Goal: Use online tool/utility: Utilize a website feature to perform a specific function

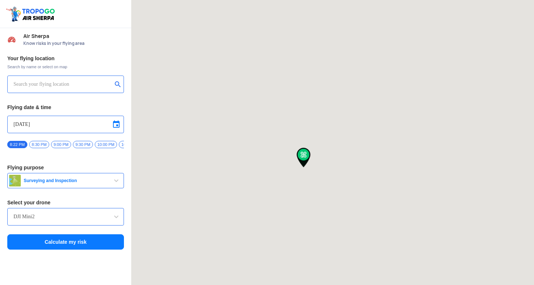
type input "[STREET_ADDRESS]"
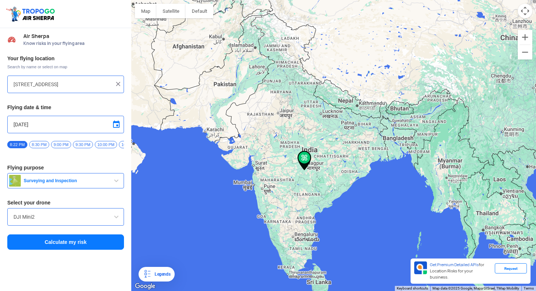
click at [118, 80] on div "[STREET_ADDRESS]" at bounding box center [65, 84] width 117 height 18
click at [116, 84] on img at bounding box center [117, 83] width 7 height 7
click at [97, 84] on input "text" at bounding box center [62, 84] width 99 height 9
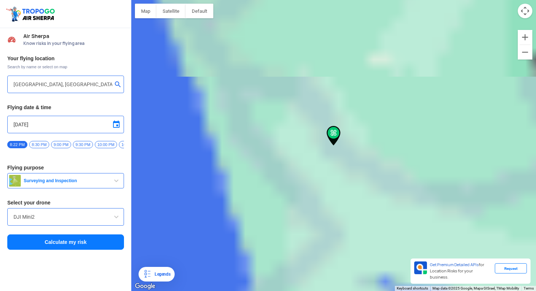
type input "Kizhakkethala, [GEOGRAPHIC_DATA], [GEOGRAPHIC_DATA], [GEOGRAPHIC_DATA] 676519, …"
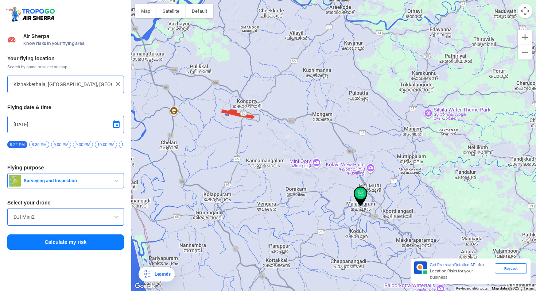
drag, startPoint x: 216, startPoint y: 126, endPoint x: 261, endPoint y: 127, distance: 46.0
click at [261, 128] on div "To navigate, press the arrow keys." at bounding box center [333, 145] width 405 height 291
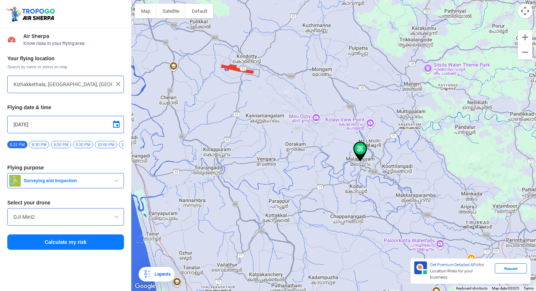
drag, startPoint x: 291, startPoint y: 173, endPoint x: 291, endPoint y: 126, distance: 46.7
click at [291, 126] on div "To navigate, press the arrow keys." at bounding box center [333, 145] width 405 height 291
click at [77, 221] on input "DJI Mini2" at bounding box center [65, 216] width 104 height 9
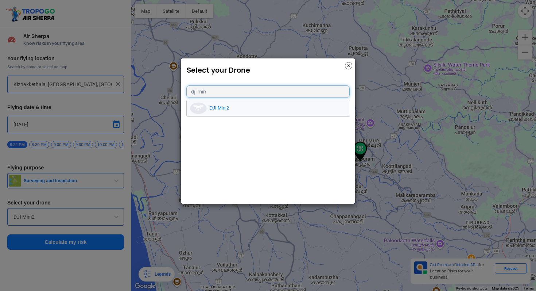
type input "dji min"
click at [216, 105] on li "DJI Mini2" at bounding box center [268, 108] width 163 height 16
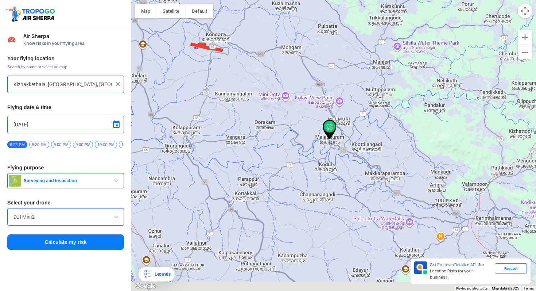
drag, startPoint x: 366, startPoint y: 209, endPoint x: 328, endPoint y: 179, distance: 48.1
click at [328, 179] on div "To navigate, press the arrow keys." at bounding box center [333, 145] width 405 height 291
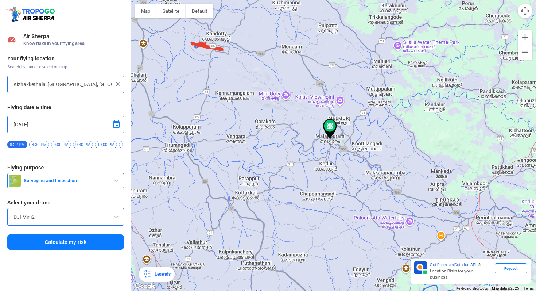
click at [84, 245] on button "Calculate my risk" at bounding box center [65, 241] width 117 height 15
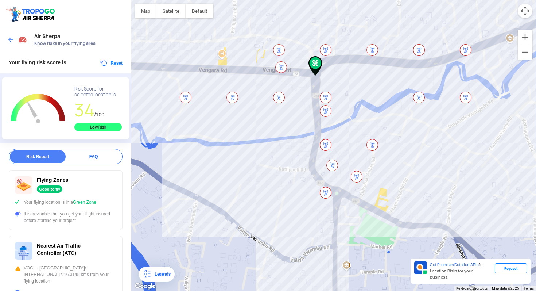
drag, startPoint x: 300, startPoint y: 244, endPoint x: 282, endPoint y: 173, distance: 72.7
click at [282, 173] on div "To navigate, press the arrow keys." at bounding box center [333, 145] width 405 height 291
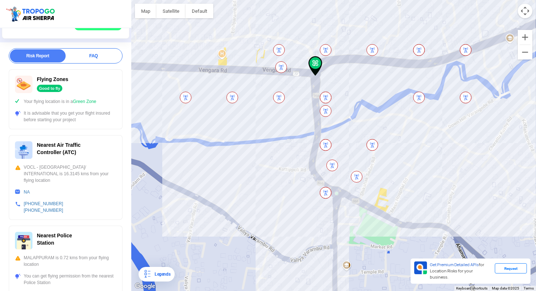
scroll to position [92, 0]
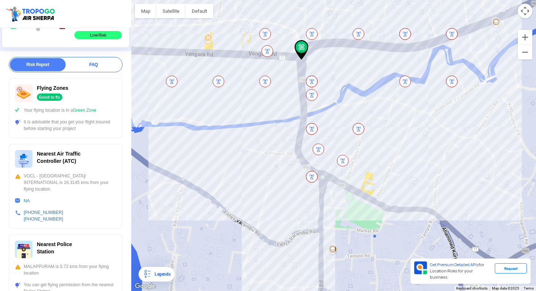
drag, startPoint x: 286, startPoint y: 177, endPoint x: 270, endPoint y: 159, distance: 24.0
click at [270, 159] on div "To navigate, press the arrow keys." at bounding box center [333, 145] width 405 height 291
click at [524, 56] on button "Zoom out" at bounding box center [525, 52] width 15 height 15
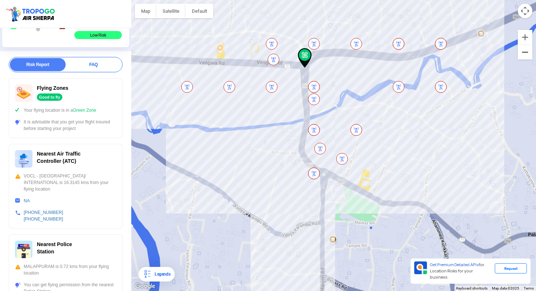
click at [524, 56] on button "Zoom out" at bounding box center [525, 52] width 15 height 15
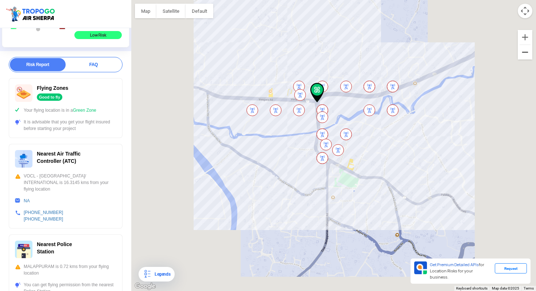
click at [524, 56] on button "Zoom out" at bounding box center [525, 52] width 15 height 15
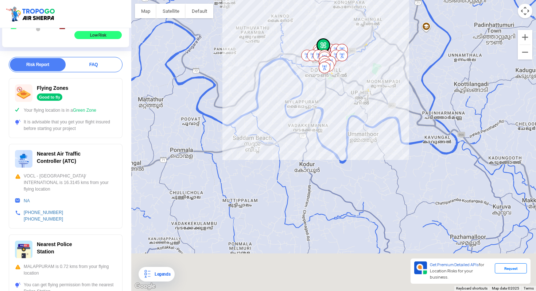
drag, startPoint x: 329, startPoint y: 120, endPoint x: 319, endPoint y: 45, distance: 75.8
click at [319, 44] on img at bounding box center [324, 48] width 14 height 20
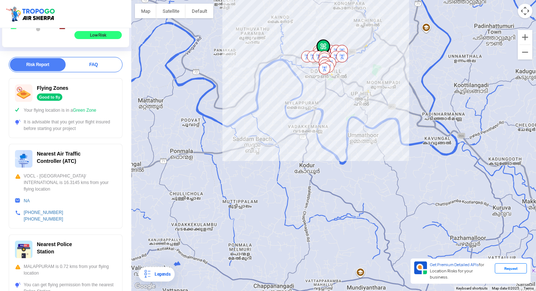
scroll to position [0, 0]
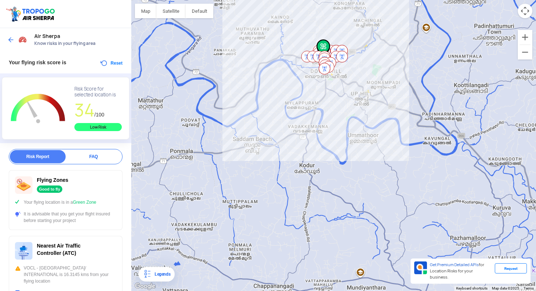
click at [8, 38] on img at bounding box center [10, 39] width 7 height 7
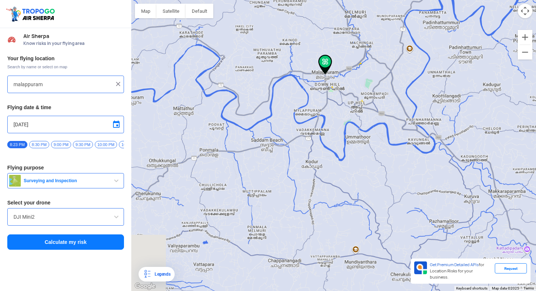
type input "Kizhakkethala, [GEOGRAPHIC_DATA], [GEOGRAPHIC_DATA], [GEOGRAPHIC_DATA] 676519, …"
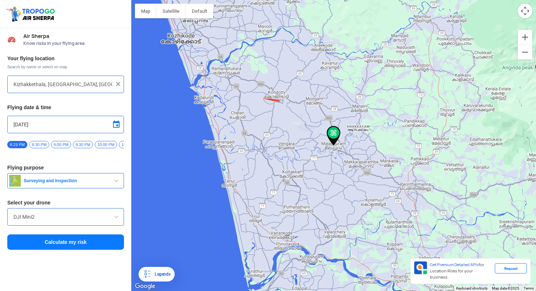
click at [123, 84] on div "Kizhakkethala, [GEOGRAPHIC_DATA], [GEOGRAPHIC_DATA], [GEOGRAPHIC_DATA] 676519, …" at bounding box center [65, 84] width 117 height 18
click at [118, 84] on img at bounding box center [117, 83] width 7 height 7
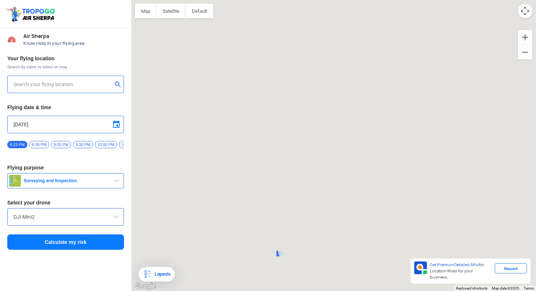
click at [89, 83] on input "text" at bounding box center [62, 84] width 99 height 9
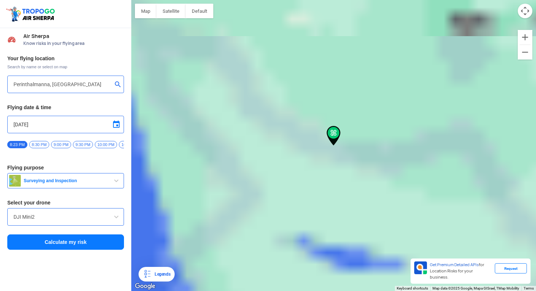
type input "Perinthalmanna, [GEOGRAPHIC_DATA], [GEOGRAPHIC_DATA] 679322, [GEOGRAPHIC_DATA]"
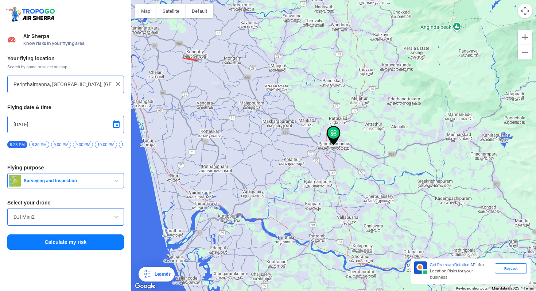
click at [83, 247] on button "Calculate my risk" at bounding box center [65, 241] width 117 height 15
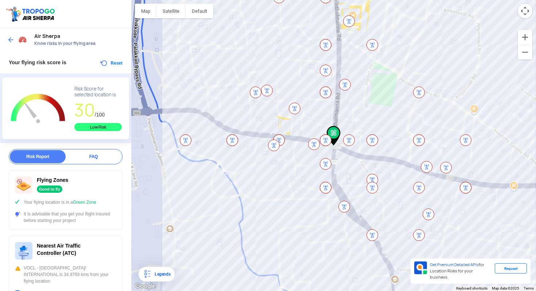
click at [9, 40] on img at bounding box center [10, 39] width 7 height 7
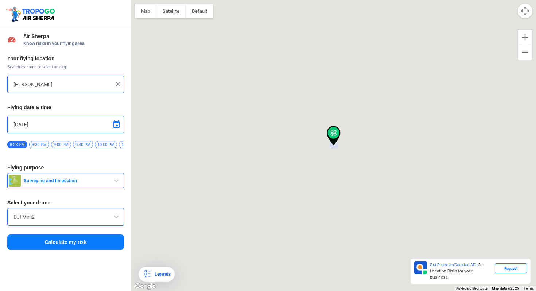
type input "Perinthalmanna, [GEOGRAPHIC_DATA], [GEOGRAPHIC_DATA] 679322, [GEOGRAPHIC_DATA]"
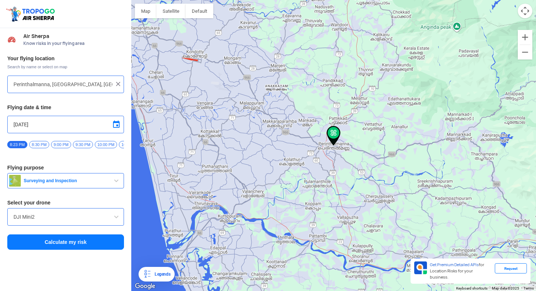
click at [44, 175] on div "Your flying location Search by name or select on map Perinthalmanna, [GEOGRAPHI…" at bounding box center [65, 152] width 131 height 202
click at [45, 183] on span "Surveying and Inspection" at bounding box center [66, 181] width 91 height 6
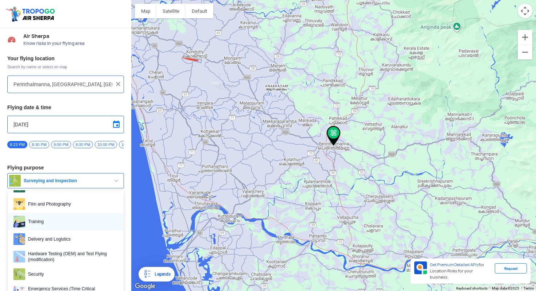
scroll to position [39, 0]
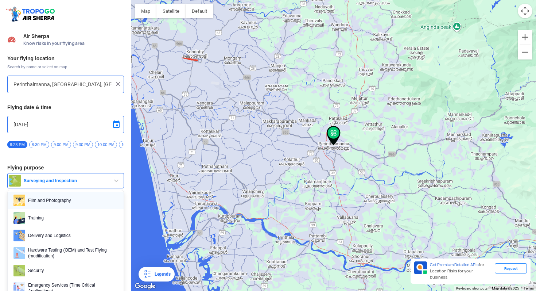
click at [67, 206] on span "Film and Photography" at bounding box center [71, 200] width 93 height 12
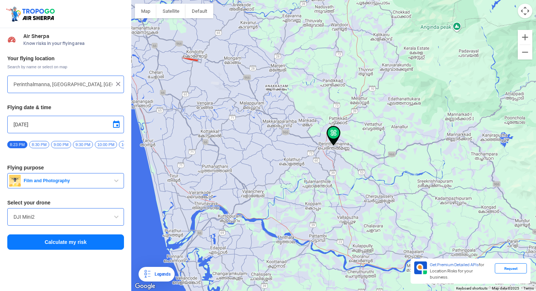
click at [66, 249] on button "Calculate my risk" at bounding box center [65, 241] width 117 height 15
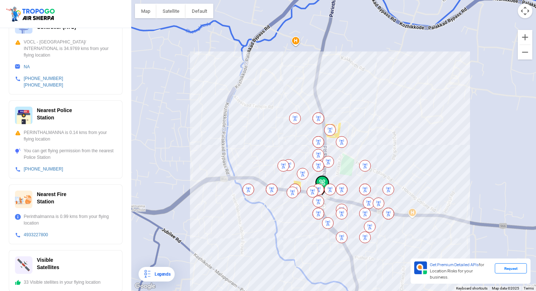
scroll to position [0, 0]
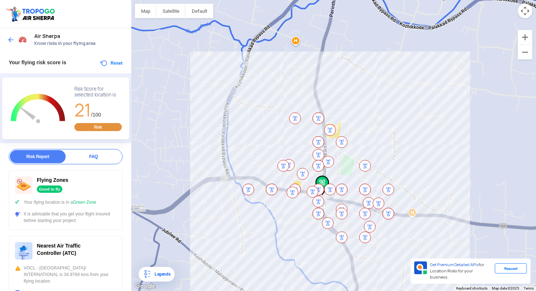
click at [100, 125] on div "Risk" at bounding box center [97, 127] width 47 height 8
click at [49, 105] on rect "Chart" at bounding box center [38, 109] width 61 height 46
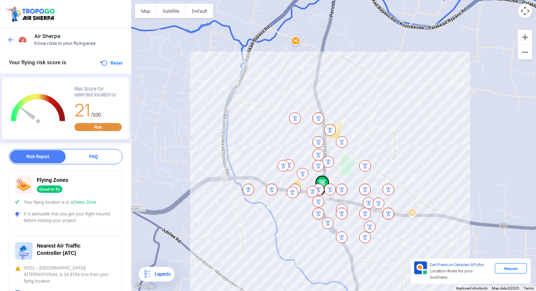
click at [90, 121] on span "21" at bounding box center [82, 109] width 17 height 23
click at [22, 97] on rect "Chart" at bounding box center [38, 109] width 61 height 46
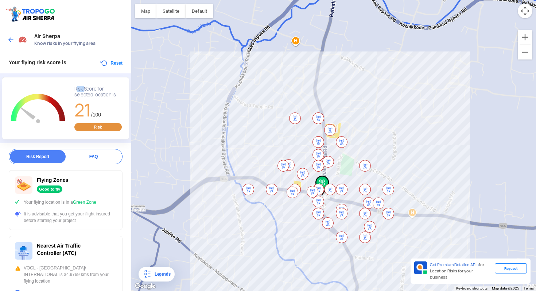
click at [8, 39] on img at bounding box center [10, 39] width 7 height 7
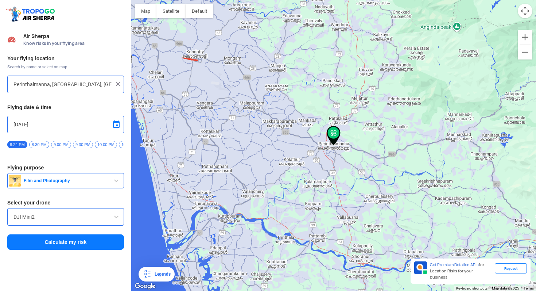
click at [52, 85] on input "Perinthalmanna, [GEOGRAPHIC_DATA], [GEOGRAPHIC_DATA] 679322, [GEOGRAPHIC_DATA]" at bounding box center [62, 84] width 99 height 9
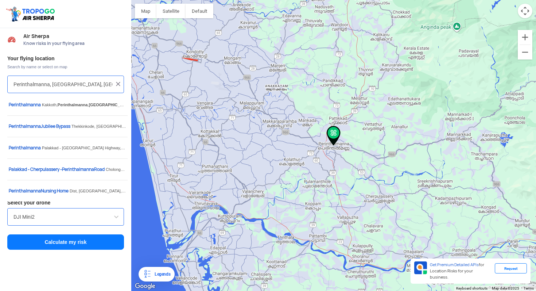
click at [52, 85] on input "Perinthalmanna, [GEOGRAPHIC_DATA], [GEOGRAPHIC_DATA] 679322, [GEOGRAPHIC_DATA]" at bounding box center [62, 84] width 99 height 9
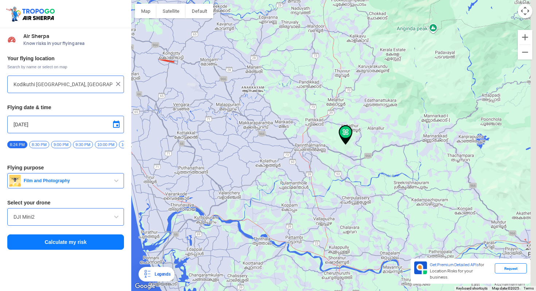
type input "[GEOGRAPHIC_DATA], [GEOGRAPHIC_DATA], [GEOGRAPHIC_DATA]"
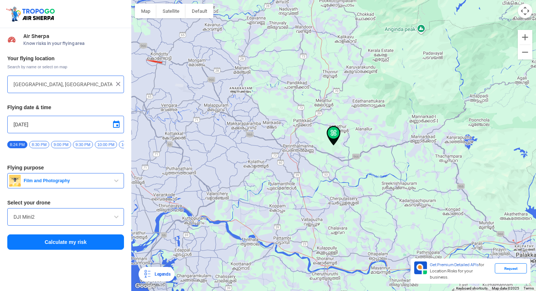
click at [118, 126] on span at bounding box center [116, 124] width 9 height 9
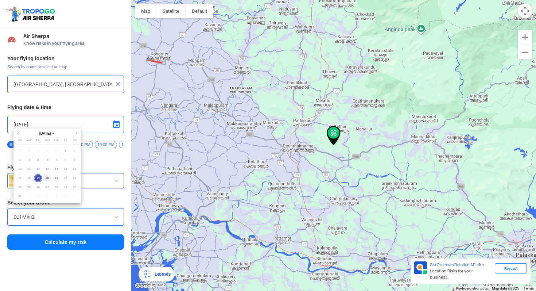
click at [47, 177] on span "20" at bounding box center [47, 178] width 8 height 8
type input "[DATE]"
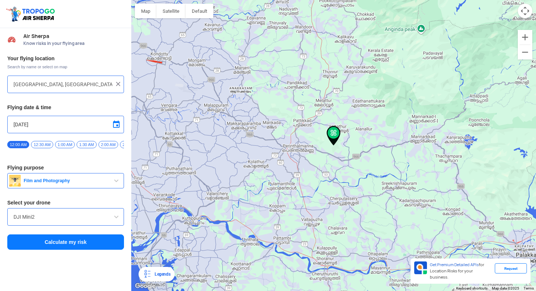
click at [70, 249] on button "Calculate my risk" at bounding box center [65, 241] width 117 height 15
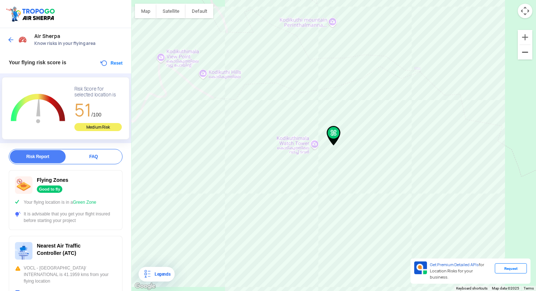
click at [530, 52] on button "Zoom out" at bounding box center [525, 52] width 15 height 15
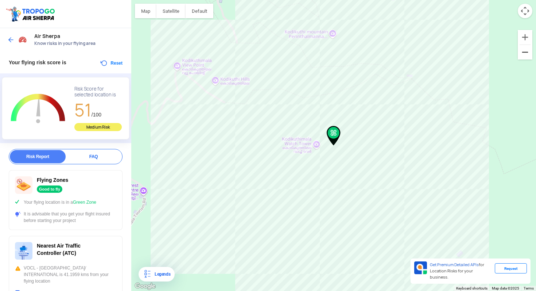
click at [530, 52] on button "Zoom out" at bounding box center [525, 52] width 15 height 15
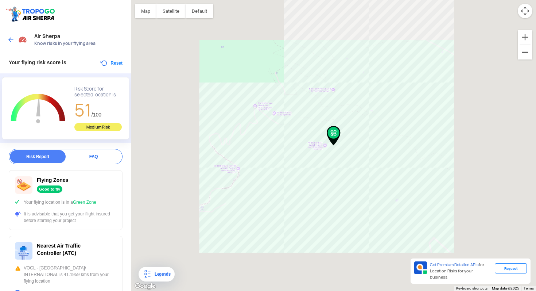
click at [530, 52] on button "Zoom out" at bounding box center [525, 52] width 15 height 15
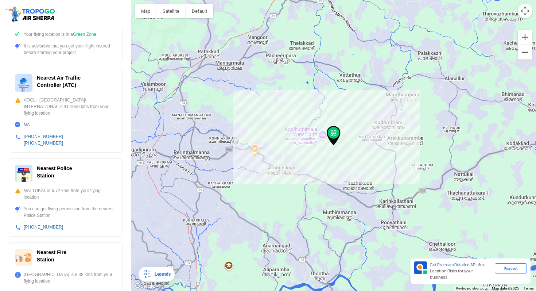
scroll to position [167, 0]
click at [253, 147] on div "To navigate, press the arrow keys." at bounding box center [333, 145] width 405 height 291
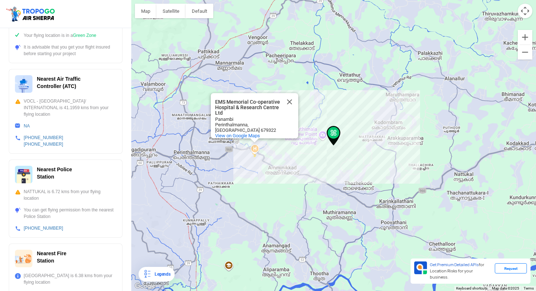
click at [288, 94] on button "Close" at bounding box center [290, 102] width 18 height 18
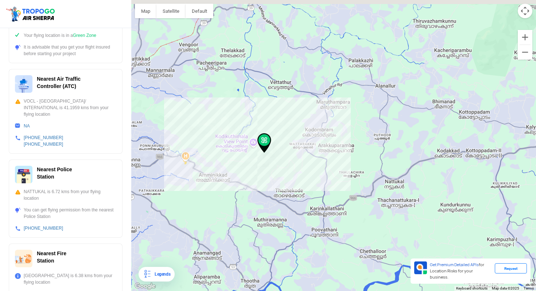
drag, startPoint x: 305, startPoint y: 175, endPoint x: 236, endPoint y: 183, distance: 70.0
click at [236, 183] on div "To navigate, press the arrow keys." at bounding box center [333, 145] width 405 height 291
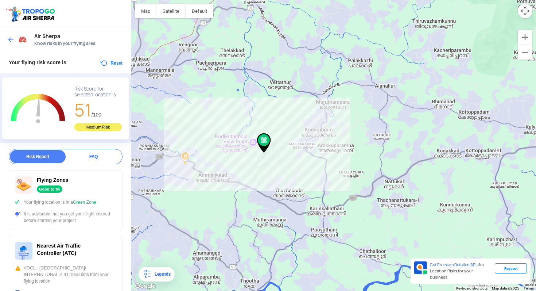
drag, startPoint x: 10, startPoint y: 34, endPoint x: 13, endPoint y: 40, distance: 7.3
click at [10, 34] on div at bounding box center [18, 39] width 22 height 13
click at [12, 37] on img at bounding box center [10, 39] width 7 height 7
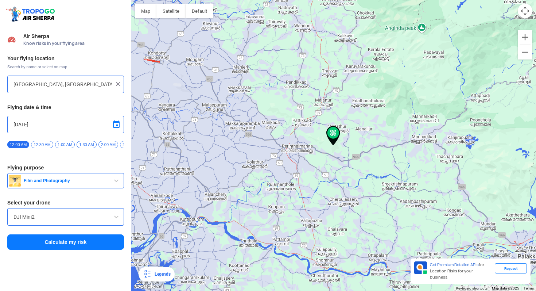
click at [57, 84] on input "[GEOGRAPHIC_DATA], [GEOGRAPHIC_DATA], [GEOGRAPHIC_DATA]" at bounding box center [62, 84] width 99 height 9
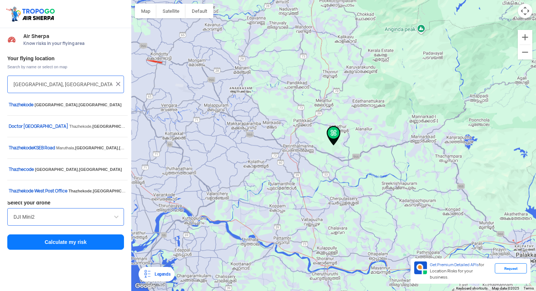
click at [57, 84] on input "[GEOGRAPHIC_DATA], [GEOGRAPHIC_DATA], [GEOGRAPHIC_DATA]" at bounding box center [62, 84] width 99 height 9
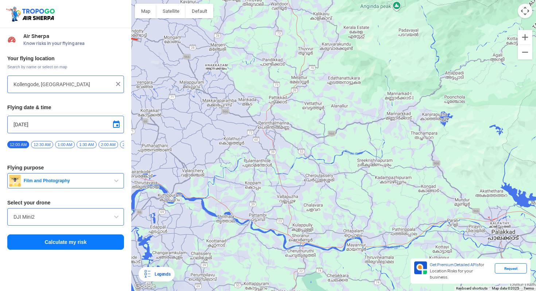
type input "Kollengode, [GEOGRAPHIC_DATA], [GEOGRAPHIC_DATA]"
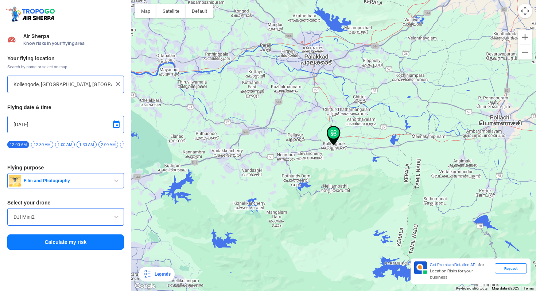
click at [75, 245] on button "Calculate my risk" at bounding box center [65, 241] width 117 height 15
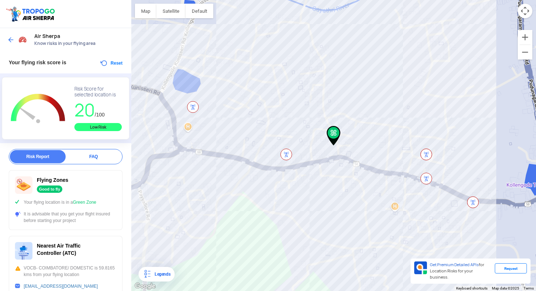
click at [10, 35] on div at bounding box center [18, 39] width 22 height 13
click at [13, 41] on img at bounding box center [10, 39] width 7 height 7
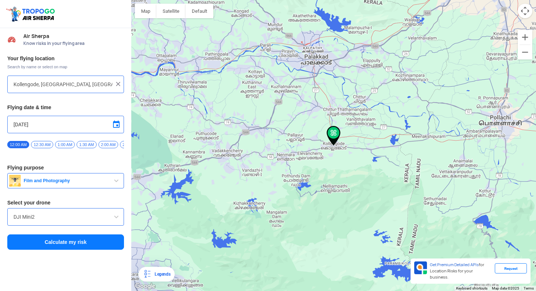
click at [48, 84] on input "Kollengode, [GEOGRAPHIC_DATA], [GEOGRAPHIC_DATA]" at bounding box center [62, 84] width 99 height 9
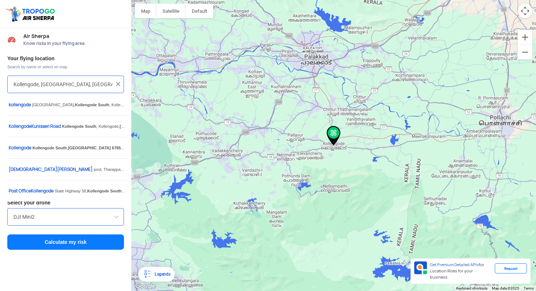
click at [48, 84] on input "Kollengode, [GEOGRAPHIC_DATA], [GEOGRAPHIC_DATA]" at bounding box center [62, 84] width 99 height 9
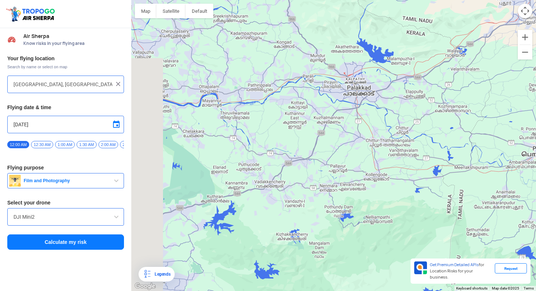
type input "[GEOGRAPHIC_DATA], Airport P.O, [GEOGRAPHIC_DATA], [GEOGRAPHIC_DATA], [GEOGRAPH…"
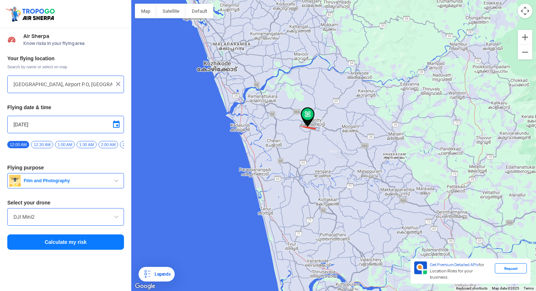
click at [77, 241] on button "Calculate my risk" at bounding box center [65, 241] width 117 height 15
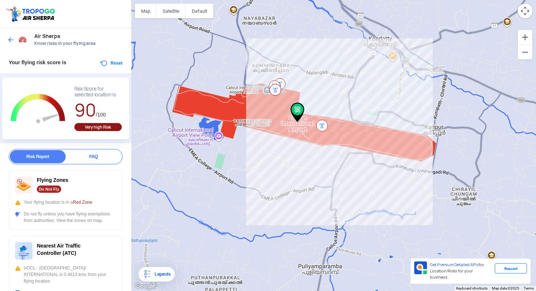
drag, startPoint x: 288, startPoint y: 128, endPoint x: 299, endPoint y: 102, distance: 28.6
click at [299, 102] on img at bounding box center [298, 112] width 14 height 20
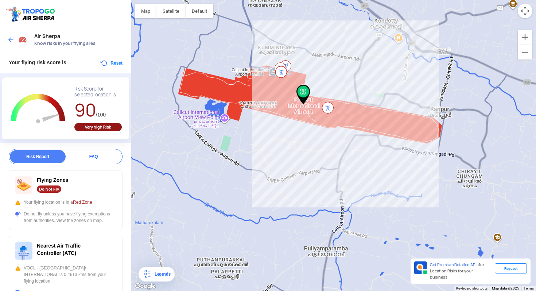
click at [302, 92] on img at bounding box center [303, 95] width 14 height 20
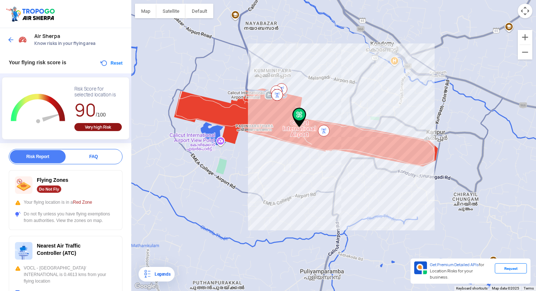
drag, startPoint x: 302, startPoint y: 92, endPoint x: 298, endPoint y: 115, distance: 24.0
click at [298, 115] on img at bounding box center [299, 118] width 14 height 20
click at [160, 277] on div "Legends" at bounding box center [161, 273] width 19 height 9
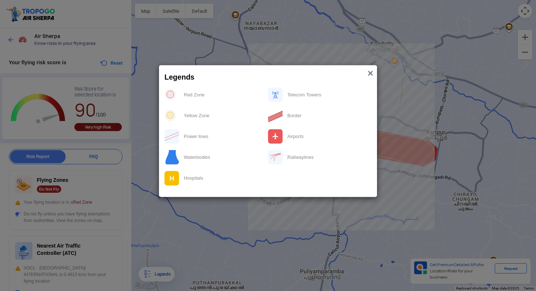
click at [371, 71] on span "×" at bounding box center [371, 72] width 6 height 11
